Goal: Feedback & Contribution: Leave review/rating

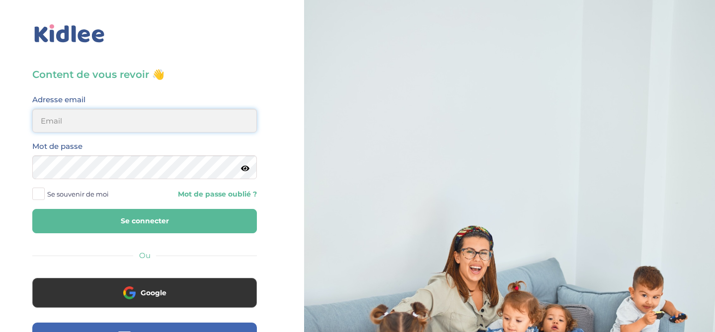
click at [167, 128] on input "email" at bounding box center [144, 121] width 224 height 24
type input "beenaparadin@gmail.com"
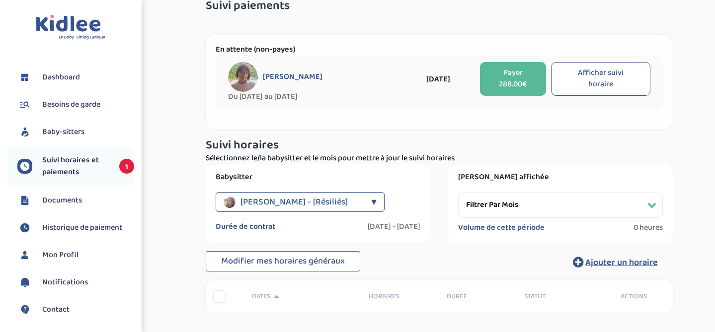
scroll to position [31, 0]
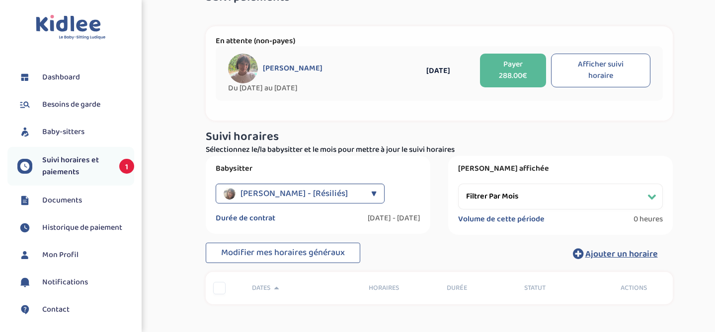
click at [366, 192] on div "Rashmi Dama - [Résiliés] ▼" at bounding box center [300, 194] width 169 height 20
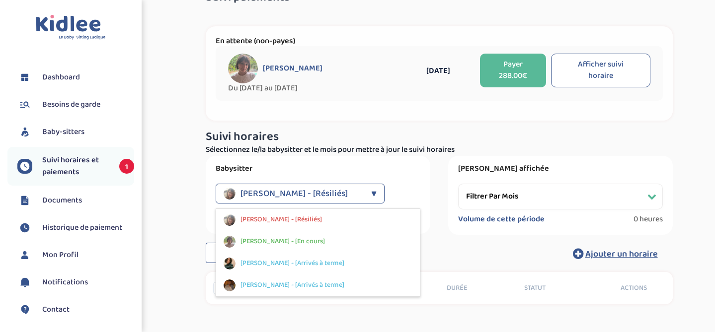
click at [366, 192] on div "Rashmi Dama - [Résiliés] ▼" at bounding box center [300, 194] width 169 height 20
select select
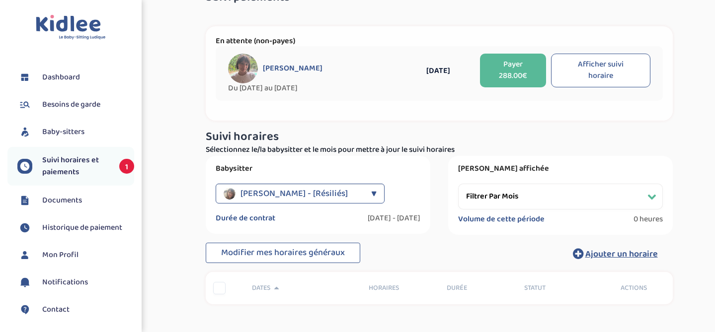
click at [84, 104] on span "Besoins de garde" at bounding box center [71, 105] width 58 height 12
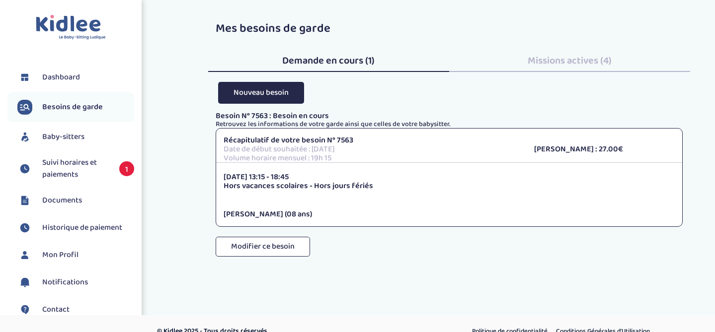
click at [77, 75] on span "Dashboard" at bounding box center [61, 78] width 38 height 12
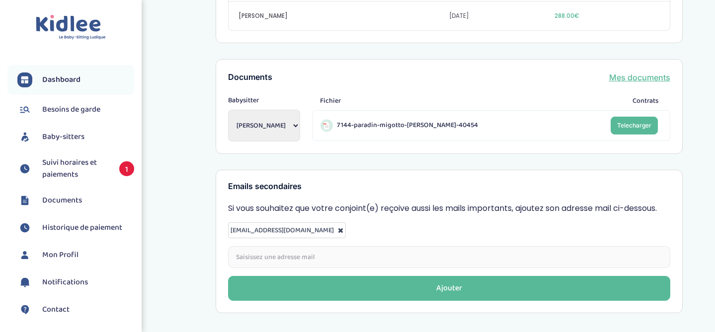
scroll to position [419, 0]
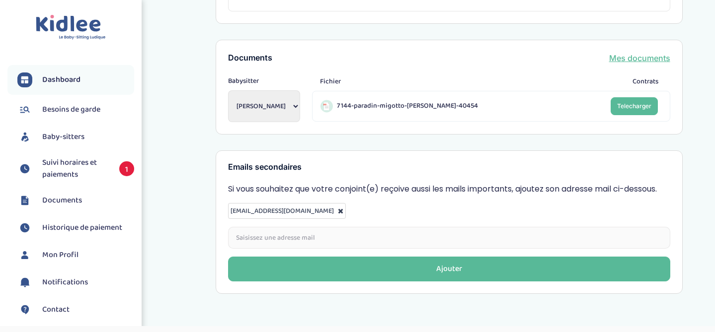
click at [74, 110] on span "Besoins de garde" at bounding box center [71, 110] width 58 height 12
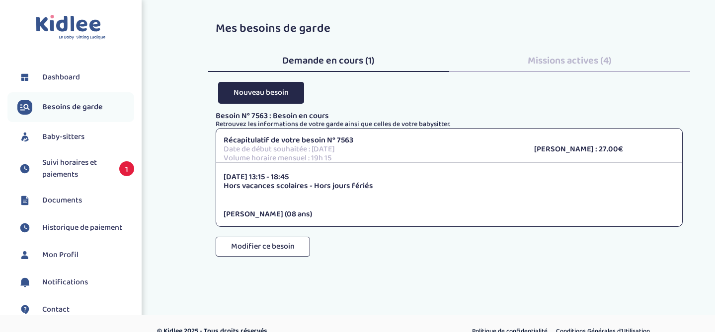
click at [68, 132] on span "Baby-sitters" at bounding box center [63, 137] width 42 height 12
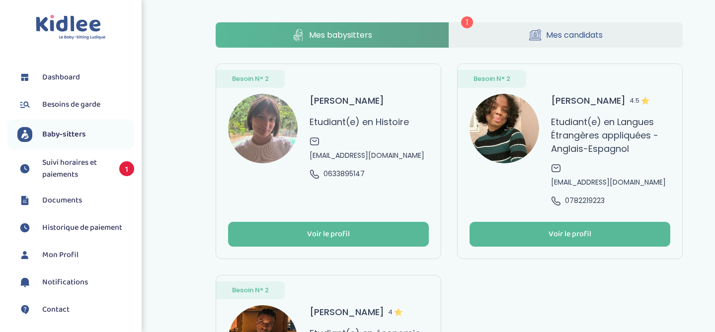
click at [543, 26] on link "Mes candidats" at bounding box center [565, 34] width 233 height 25
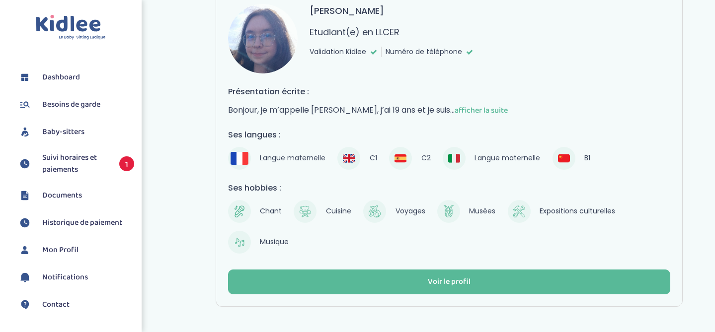
scroll to position [128, 0]
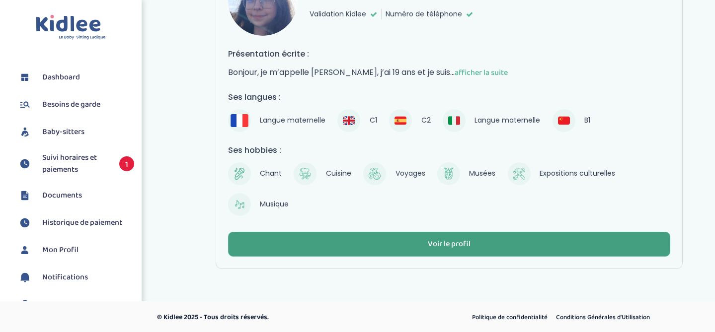
click at [486, 236] on button "Voir le profil" at bounding box center [449, 244] width 442 height 25
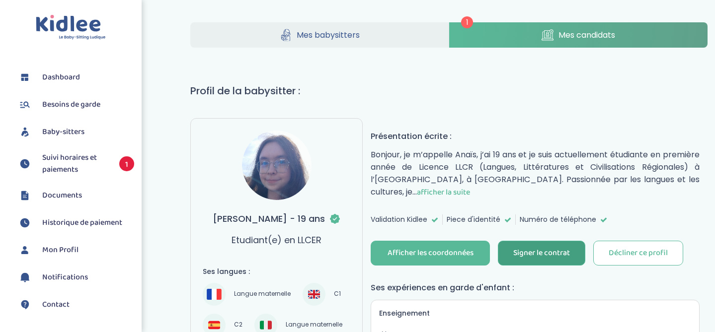
click at [551, 248] on div "Signer le contrat" at bounding box center [541, 253] width 57 height 11
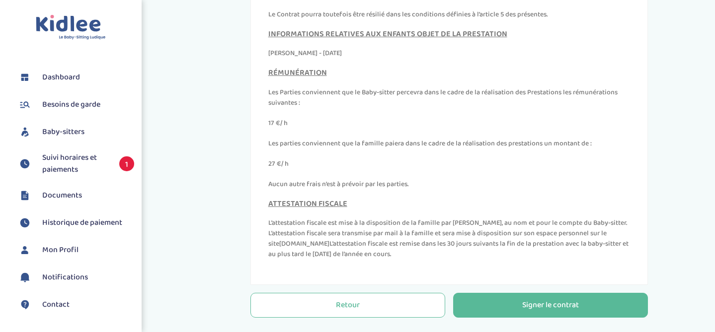
scroll to position [354, 0]
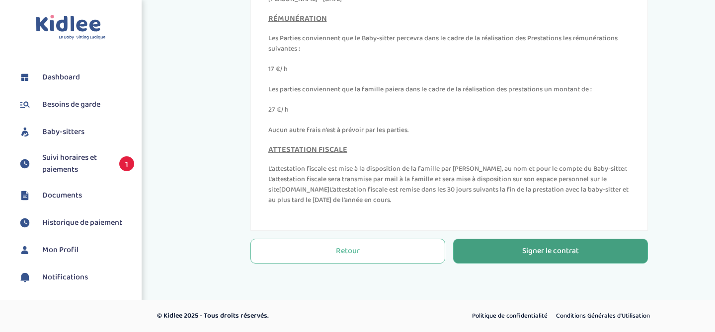
click at [567, 246] on div "Signer le contrat" at bounding box center [550, 251] width 57 height 11
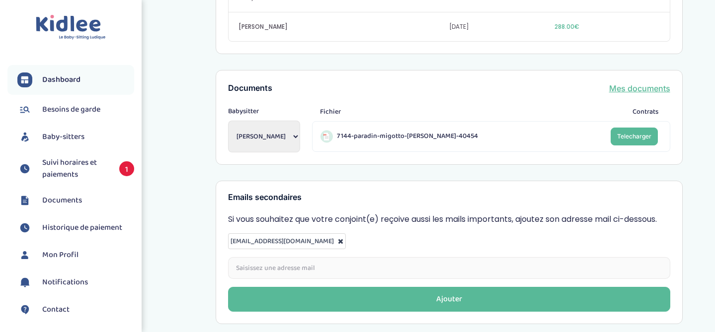
scroll to position [413, 0]
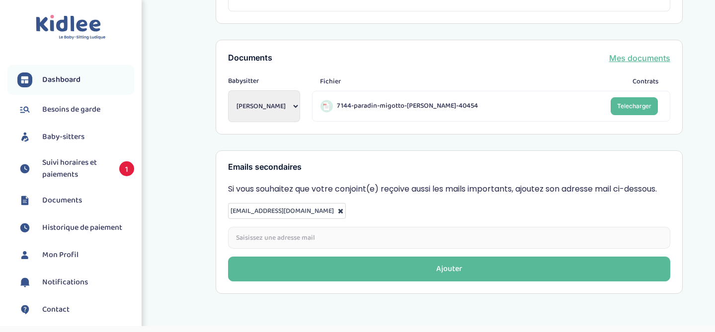
click at [76, 80] on span "Dashboard" at bounding box center [61, 80] width 38 height 12
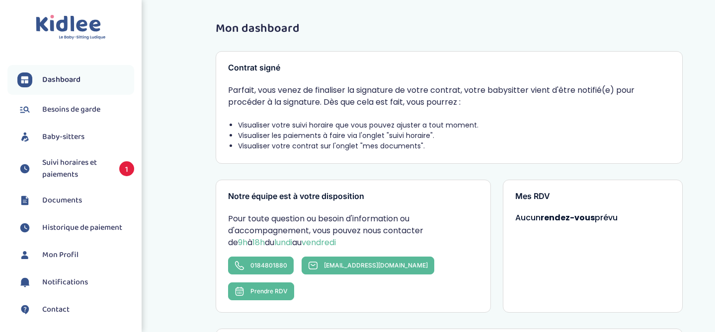
click at [76, 117] on link "Besoins de garde" at bounding box center [75, 109] width 117 height 15
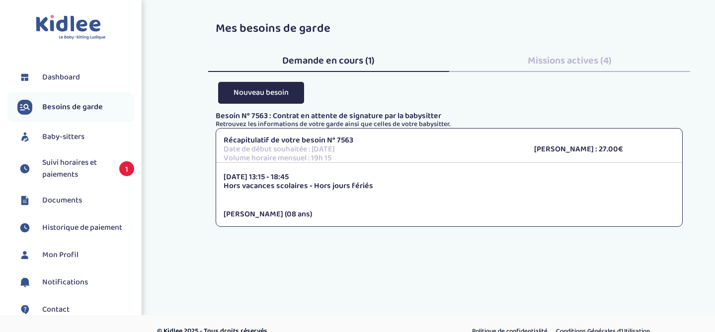
click at [74, 138] on span "Baby-sitters" at bounding box center [63, 137] width 42 height 12
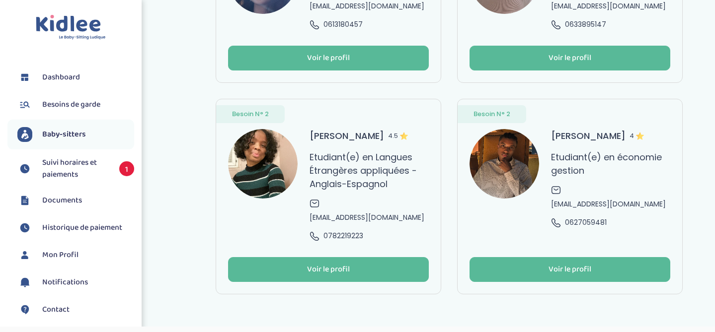
scroll to position [153, 0]
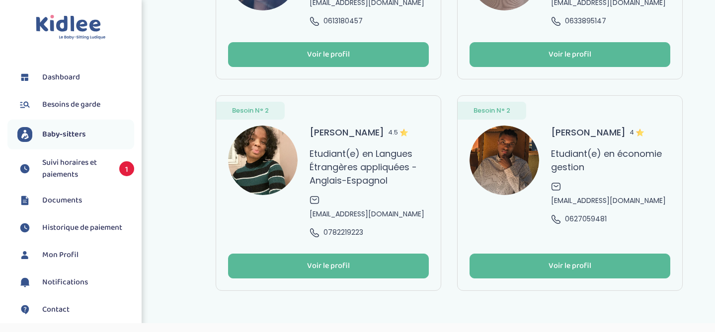
click at [408, 129] on img at bounding box center [404, 133] width 8 height 8
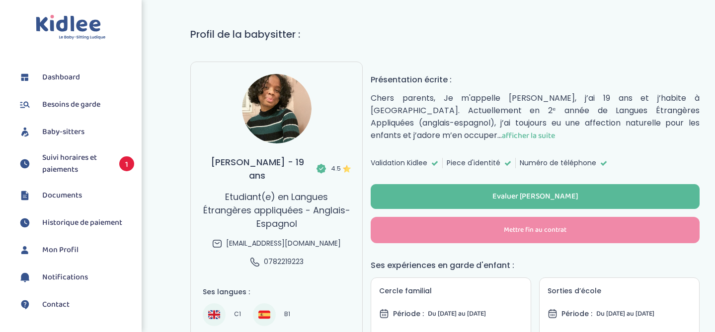
scroll to position [90, 0]
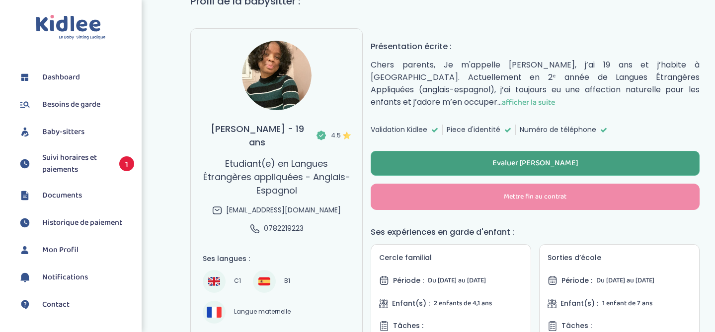
click at [516, 166] on div "Evaluer [PERSON_NAME]" at bounding box center [535, 163] width 86 height 11
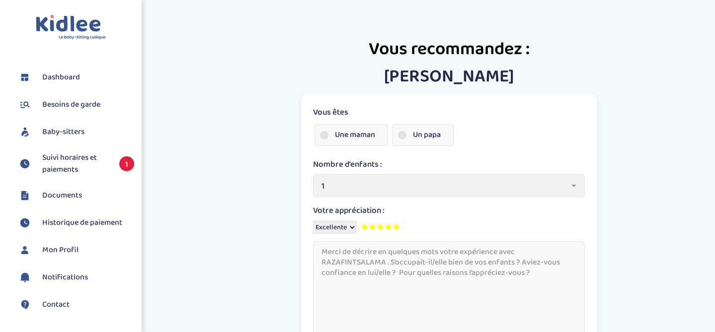
click at [364, 134] on label "Une maman" at bounding box center [351, 135] width 74 height 22
click at [0, 0] on input "Une maman" at bounding box center [0, 0] width 0 height 0
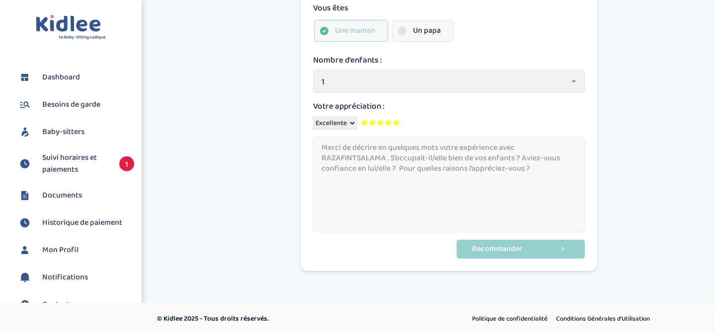
scroll to position [108, 0]
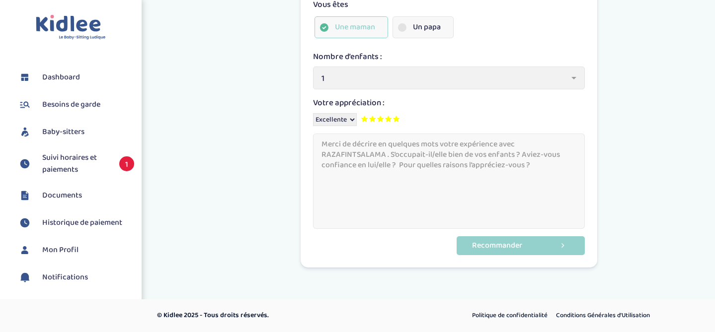
click at [396, 119] on icon at bounding box center [396, 119] width 6 height 7
click at [330, 146] on textarea at bounding box center [449, 182] width 272 height 96
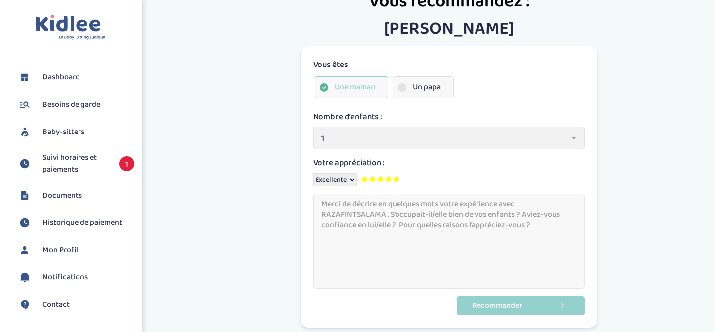
scroll to position [58, 0]
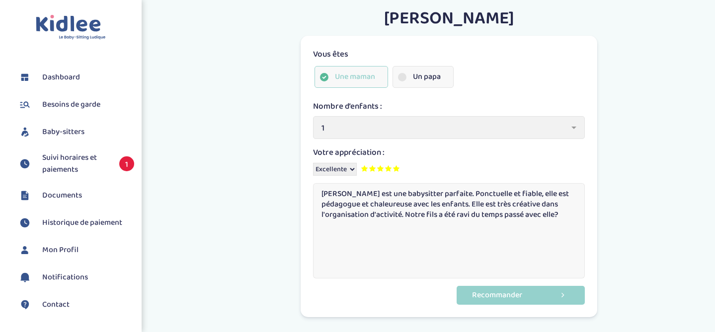
type textarea "[PERSON_NAME] est une babysitter parfaite. Ponctuelle et fiable, elle est pédag…"
click at [639, 277] on div "Vous êtes Une maman Un papa Nombre d’enfants : 1 2 3 4 5 6 1 Votre appréciation…" at bounding box center [449, 213] width 467 height 207
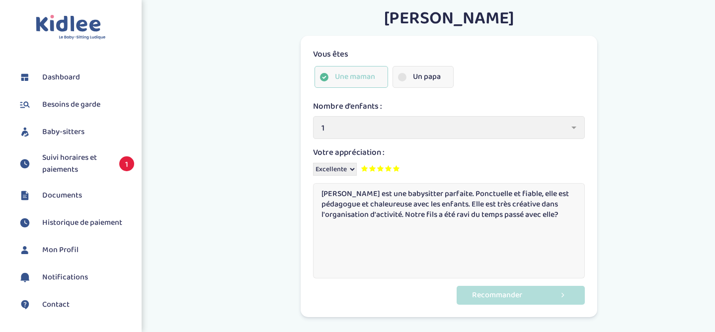
click at [543, 297] on button "Recommander" at bounding box center [520, 295] width 128 height 18
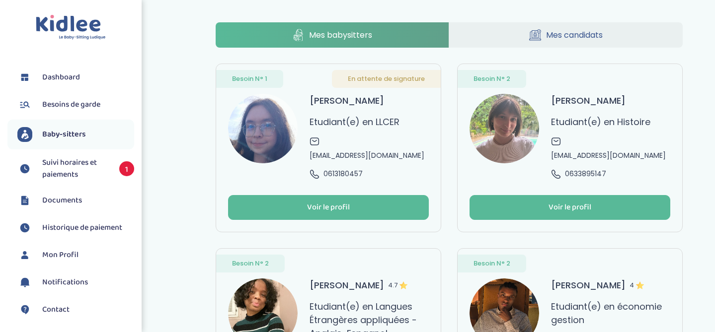
click at [565, 31] on span "Mes candidats" at bounding box center [574, 35] width 57 height 12
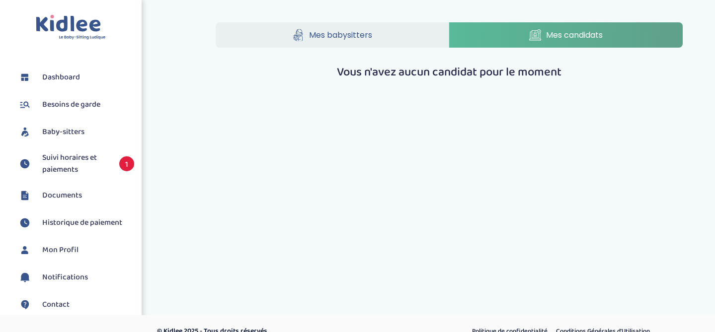
click at [329, 42] on link "Mes babysitters" at bounding box center [332, 34] width 233 height 25
